Goal: Transaction & Acquisition: Obtain resource

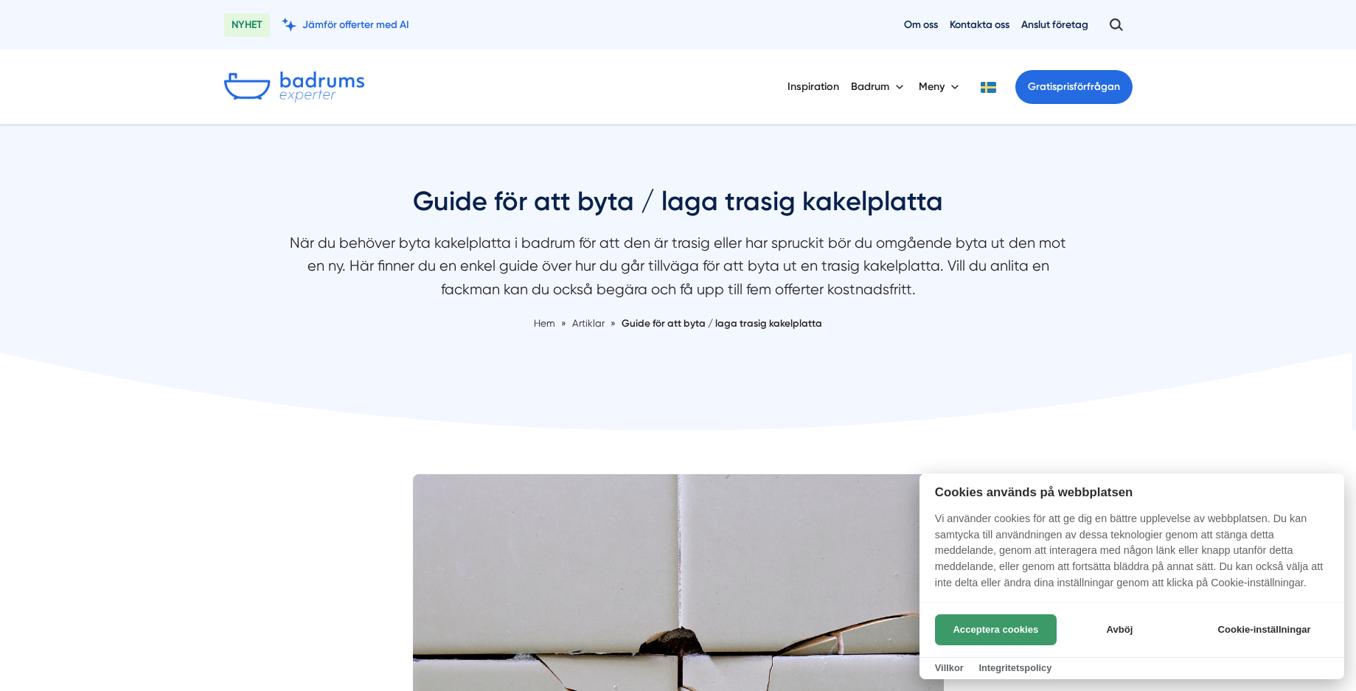
click at [986, 630] on button "Acceptera cookies" at bounding box center [996, 629] width 122 height 31
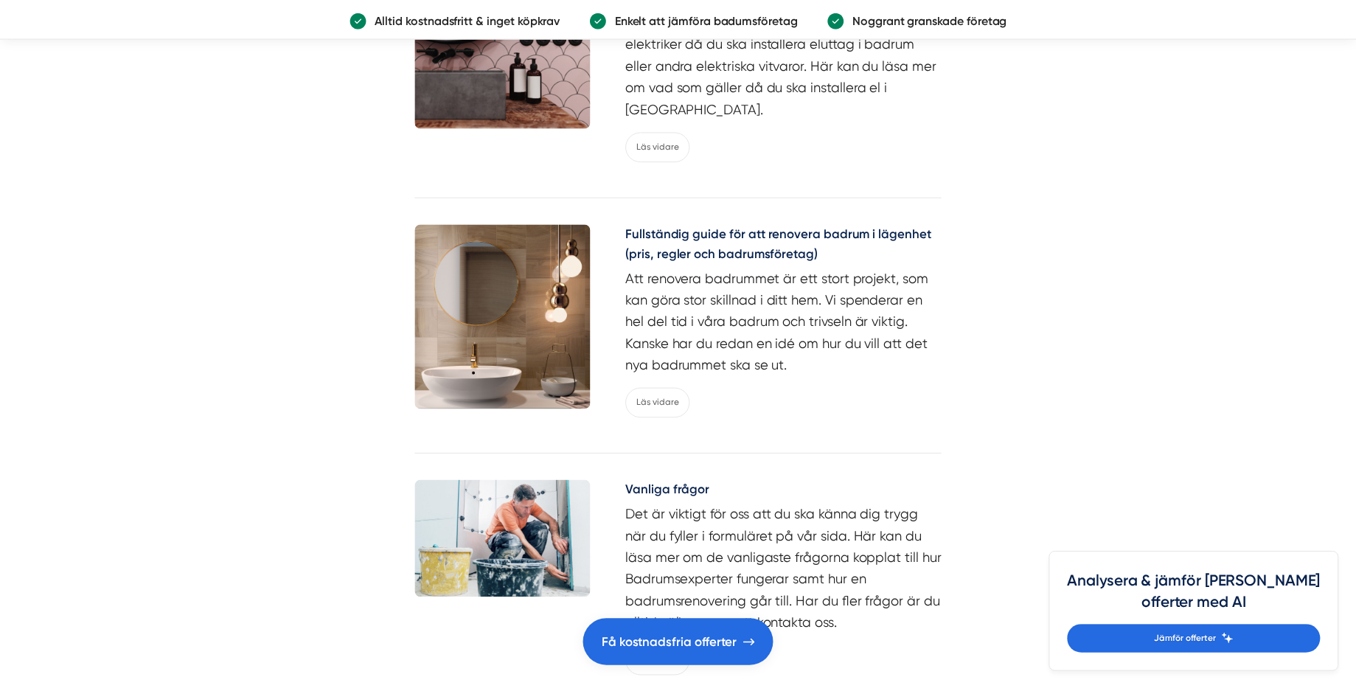
scroll to position [3834, 0]
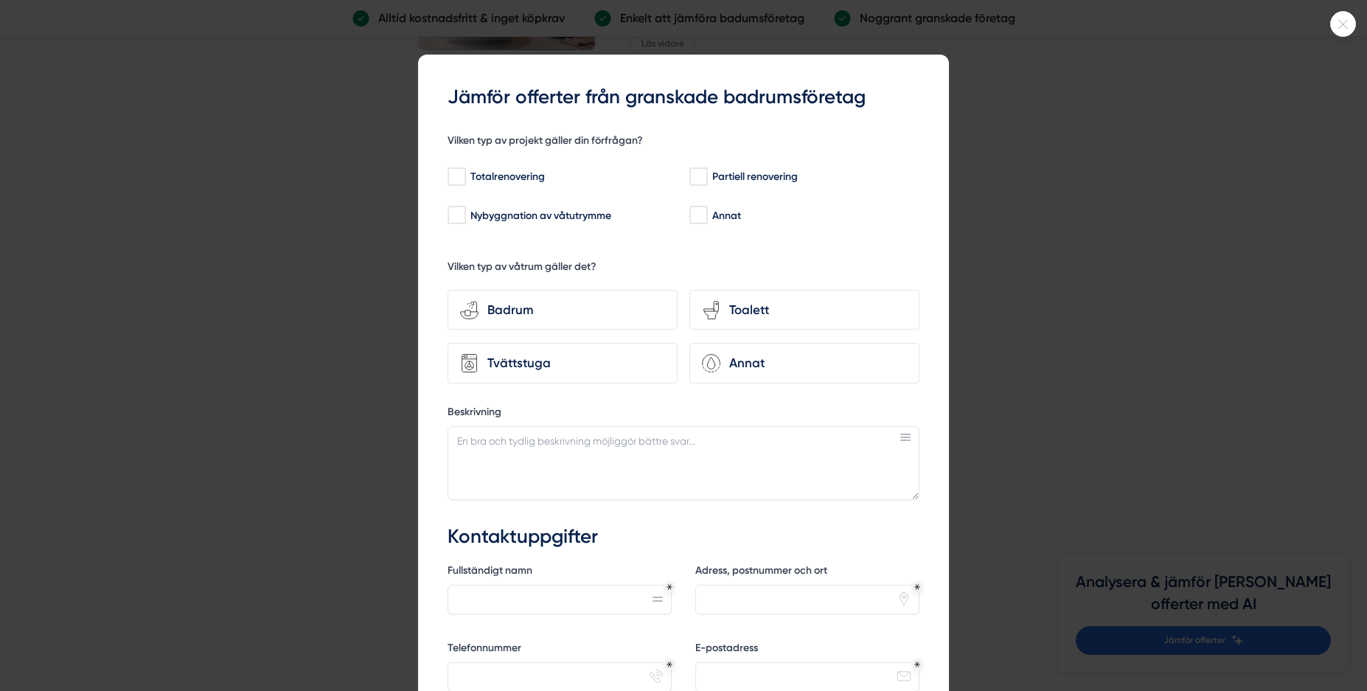
click at [1337, 20] on icon at bounding box center [1343, 24] width 24 height 9
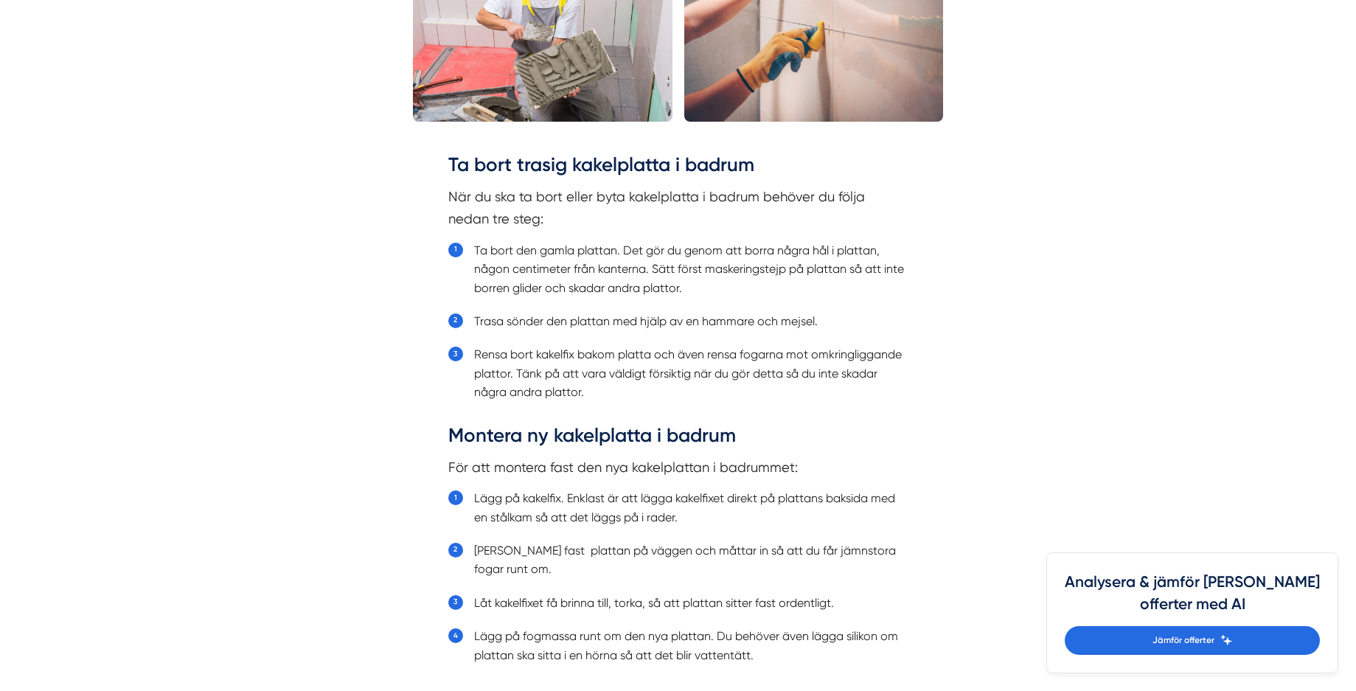
scroll to position [1770, 0]
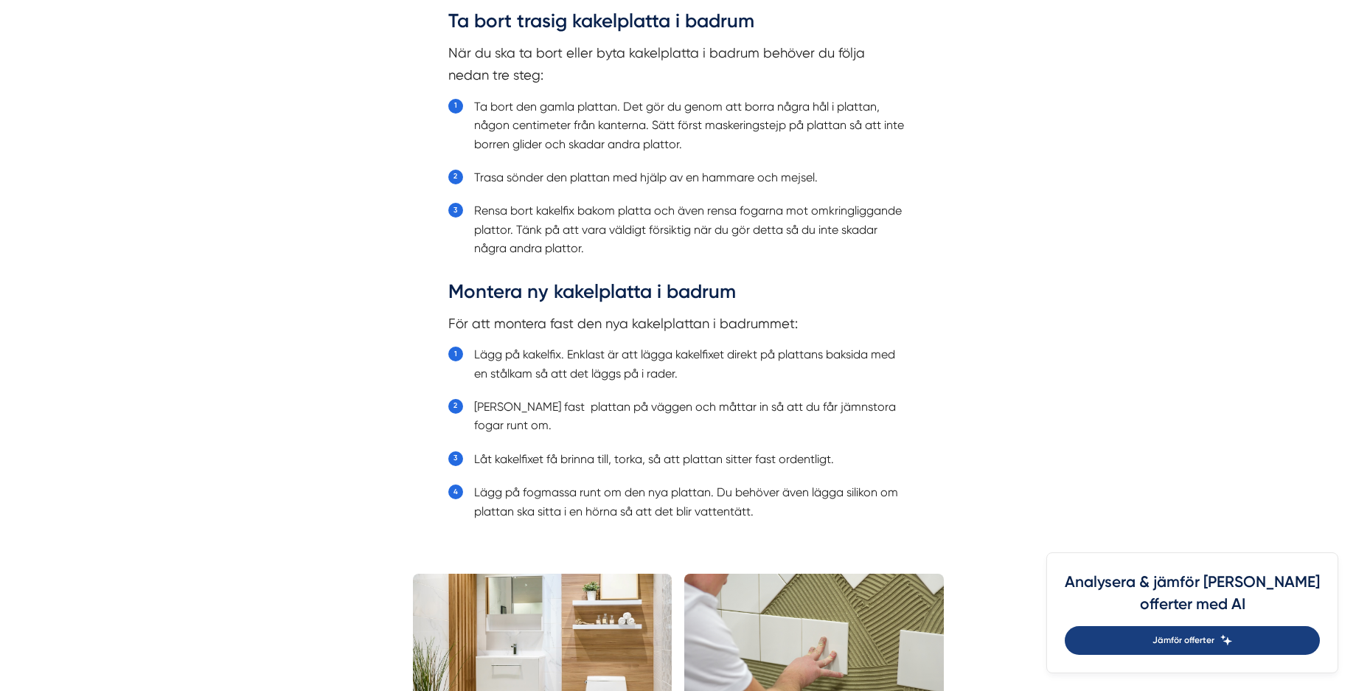
click at [1265, 637] on link "Jämför offerter" at bounding box center [1192, 640] width 255 height 29
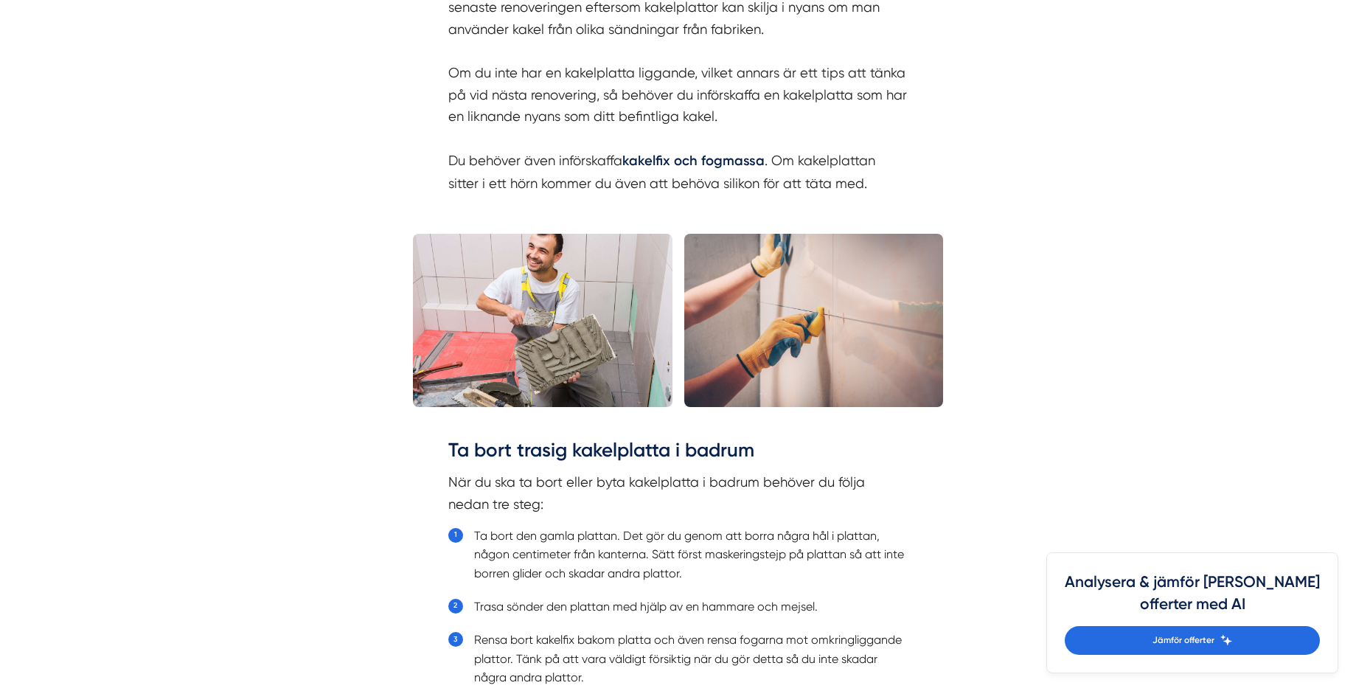
scroll to position [1622, 0]
